Goal: Check status

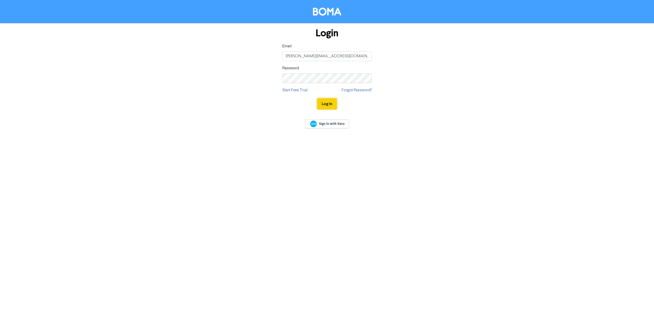
click at [332, 103] on button "Log In" at bounding box center [326, 103] width 19 height 11
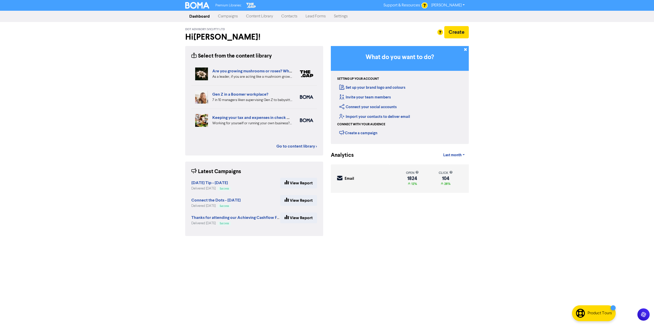
drag, startPoint x: 233, startPoint y: 15, endPoint x: 235, endPoint y: 20, distance: 4.7
click at [233, 15] on link "Campaigns" at bounding box center [228, 16] width 28 height 10
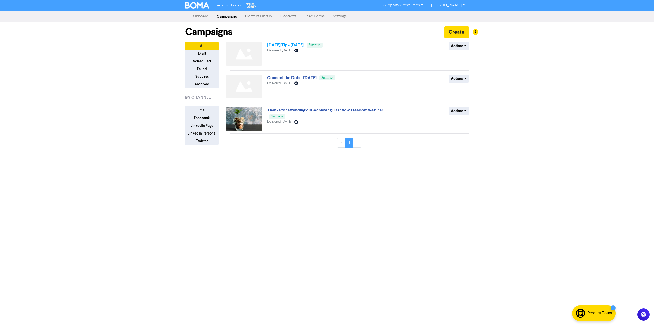
click at [304, 43] on link "[DATE] Tip - [DATE]" at bounding box center [285, 44] width 37 height 5
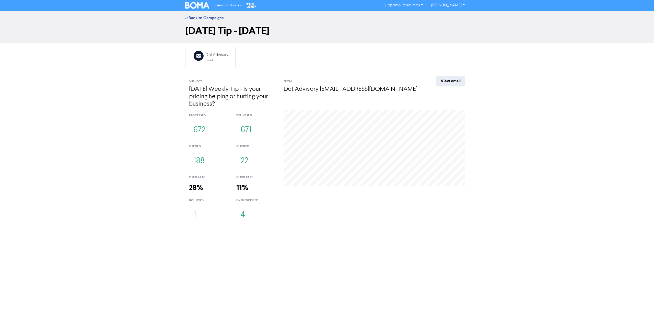
click at [245, 215] on button "4" at bounding box center [242, 215] width 13 height 17
click at [193, 215] on button "1" at bounding box center [194, 215] width 11 height 17
click at [192, 15] on div "<< Back to Campaigns" at bounding box center [327, 18] width 654 height 14
click at [193, 17] on link "<< Back to Campaigns" at bounding box center [204, 17] width 38 height 5
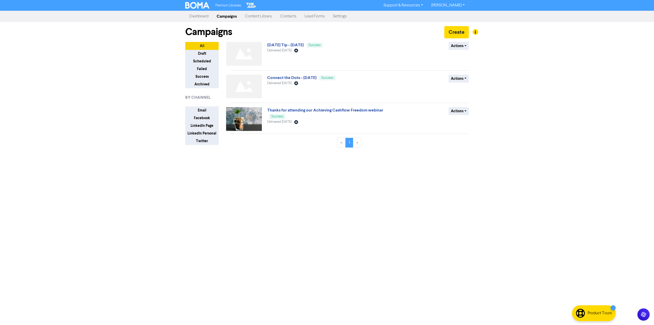
click at [290, 17] on link "Contacts" at bounding box center [288, 16] width 24 height 10
click at [290, 45] on link "[DATE] Tip - [DATE]" at bounding box center [285, 44] width 37 height 5
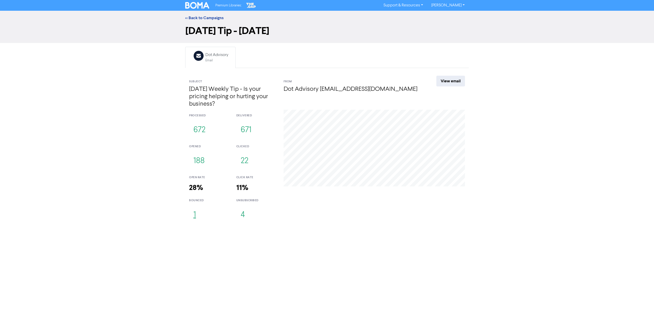
click at [197, 216] on button "1" at bounding box center [194, 215] width 11 height 17
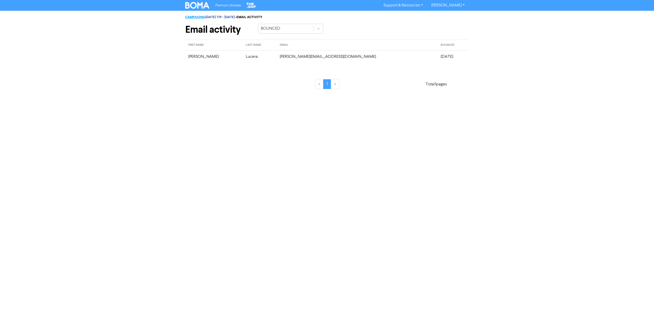
click at [198, 16] on link "CAMPAIGNS" at bounding box center [194, 17] width 19 height 4
